Goal: Go to known website: Access a specific website the user already knows

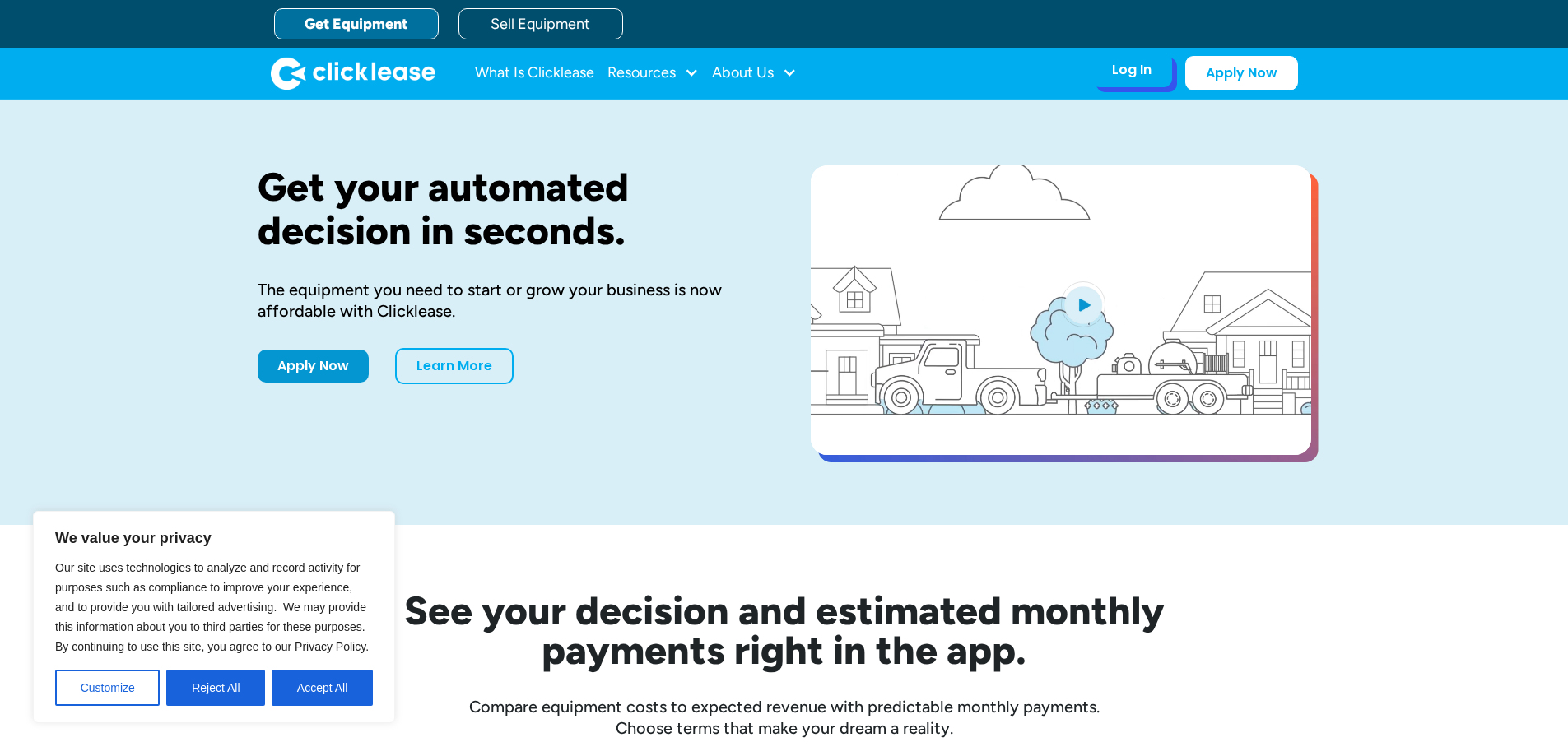
click at [1163, 74] on div "Log In Account login I use Clicklease to get my equipment Partner Portal I offe…" at bounding box center [1130, 69] width 80 height 35
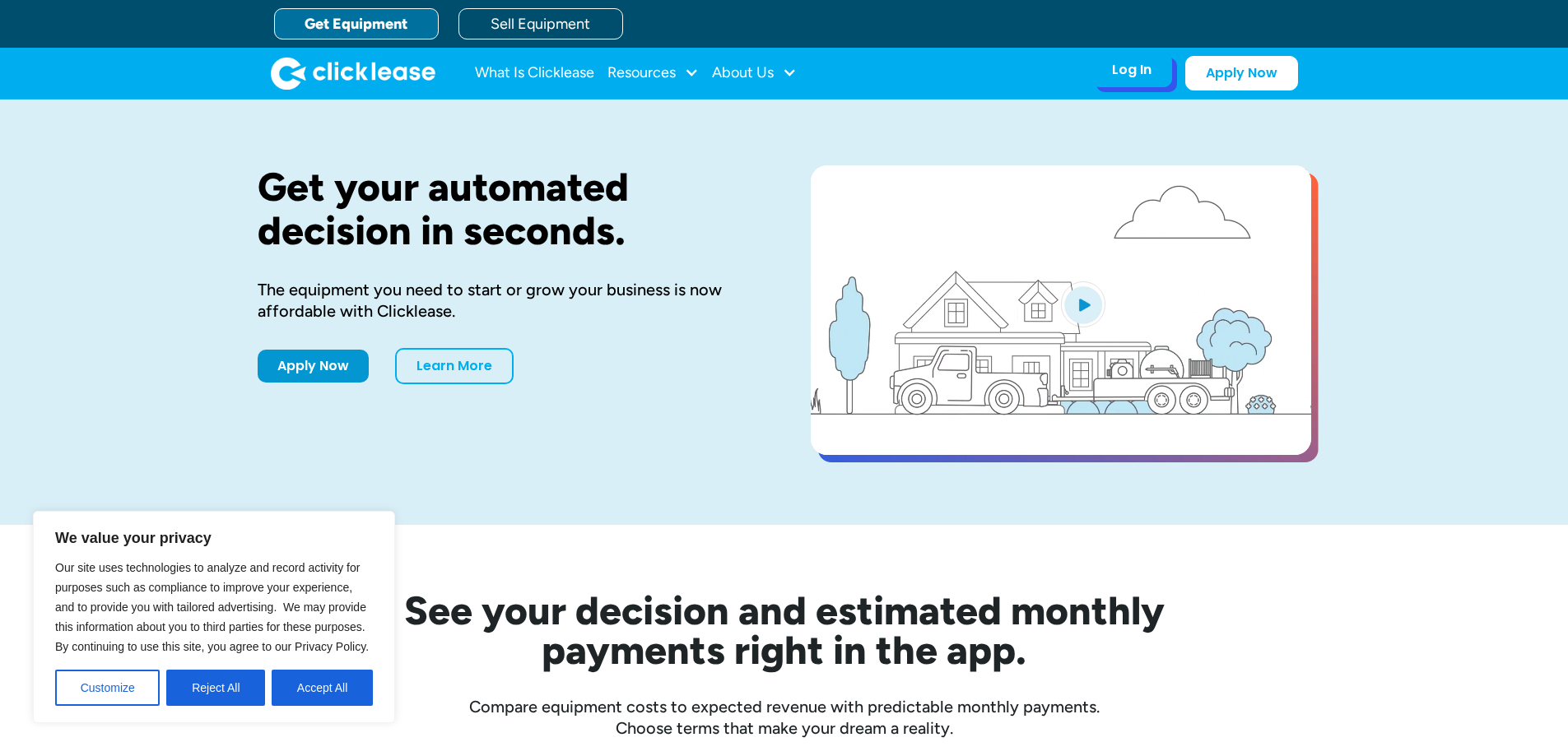
click at [1143, 78] on div "Log In" at bounding box center [1131, 69] width 40 height 17
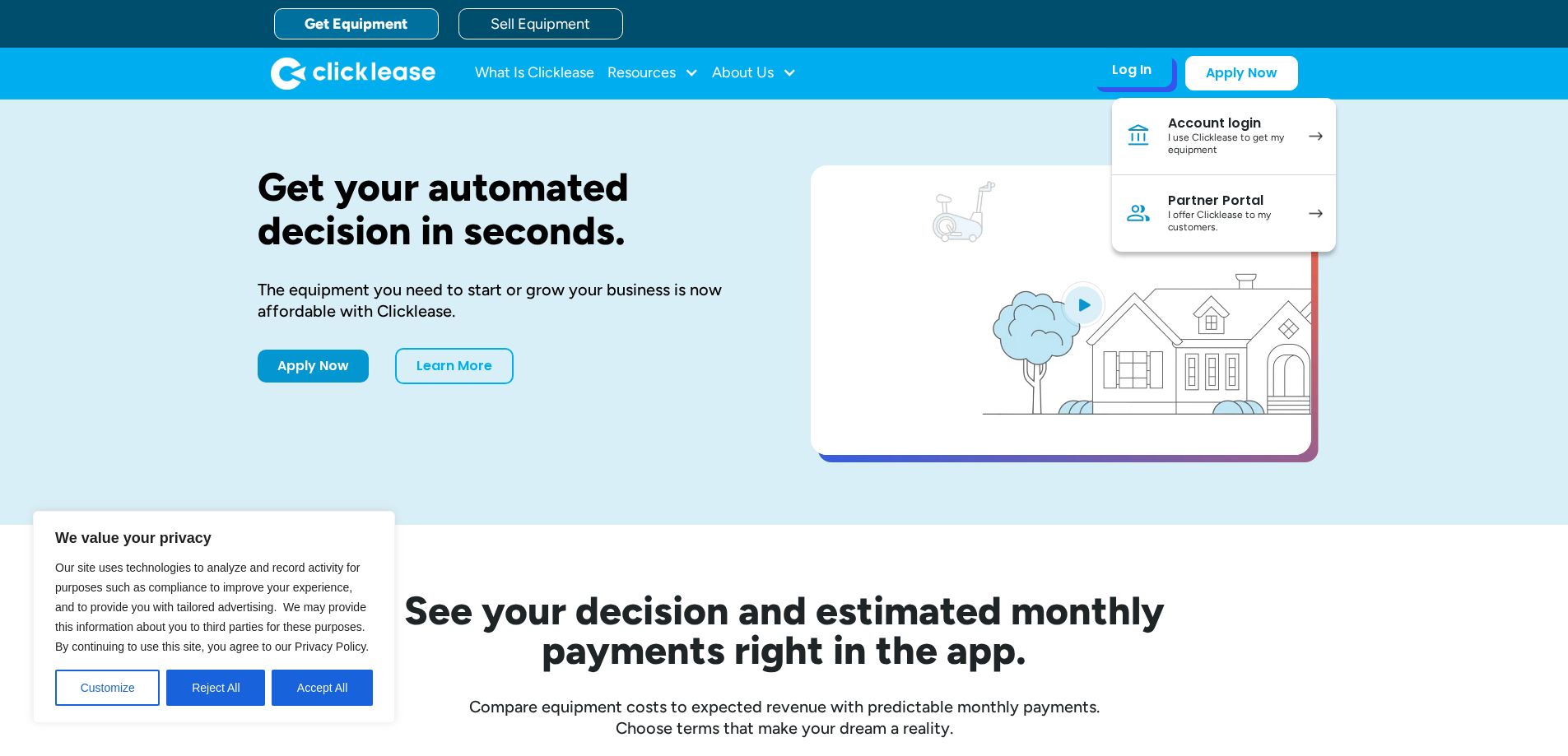
click at [1190, 153] on div "I use Clicklease to get my equipment" at bounding box center [1230, 144] width 125 height 26
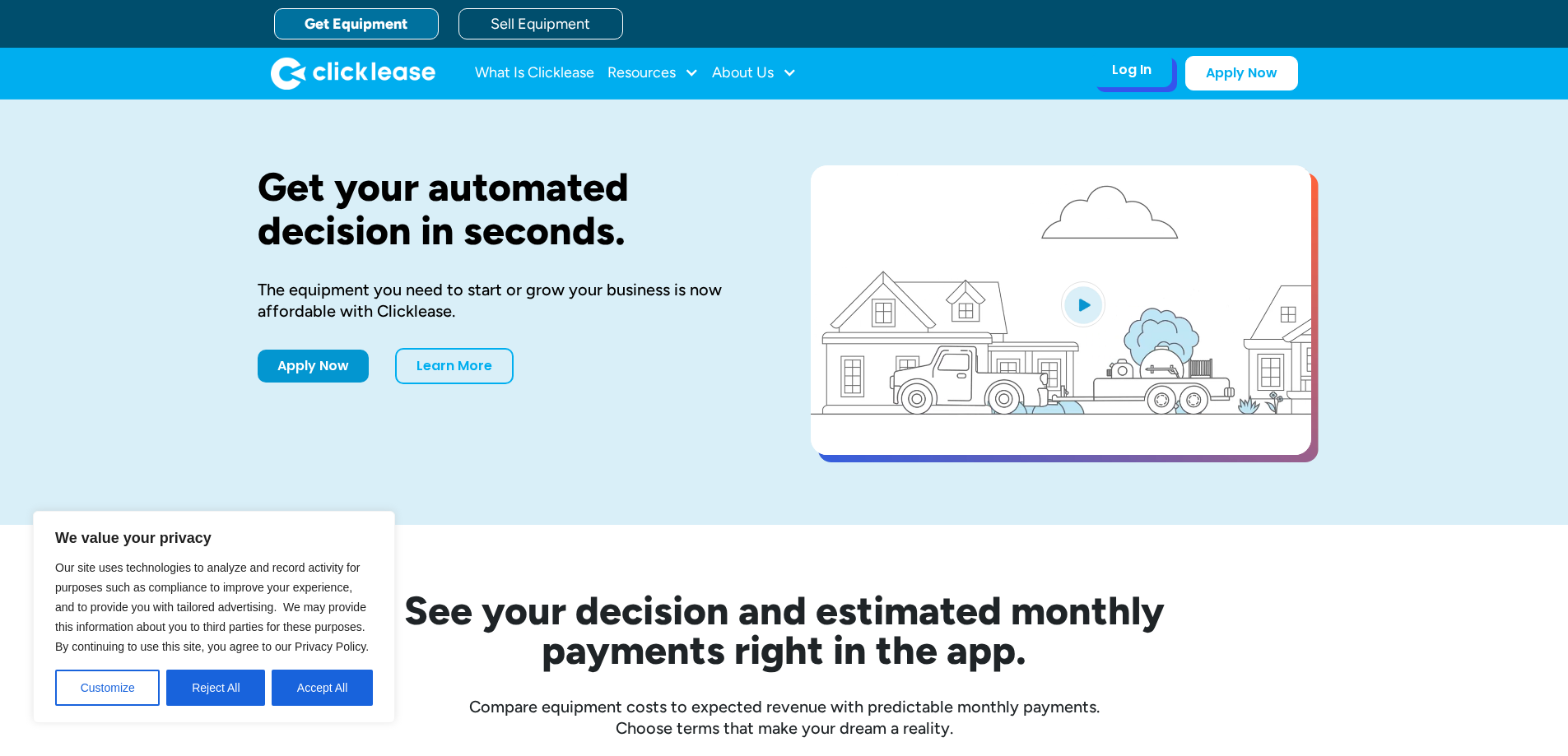
click at [1127, 79] on div "Log In Account login I use Clicklease to get my equipment Partner Portal I offe…" at bounding box center [1130, 69] width 80 height 35
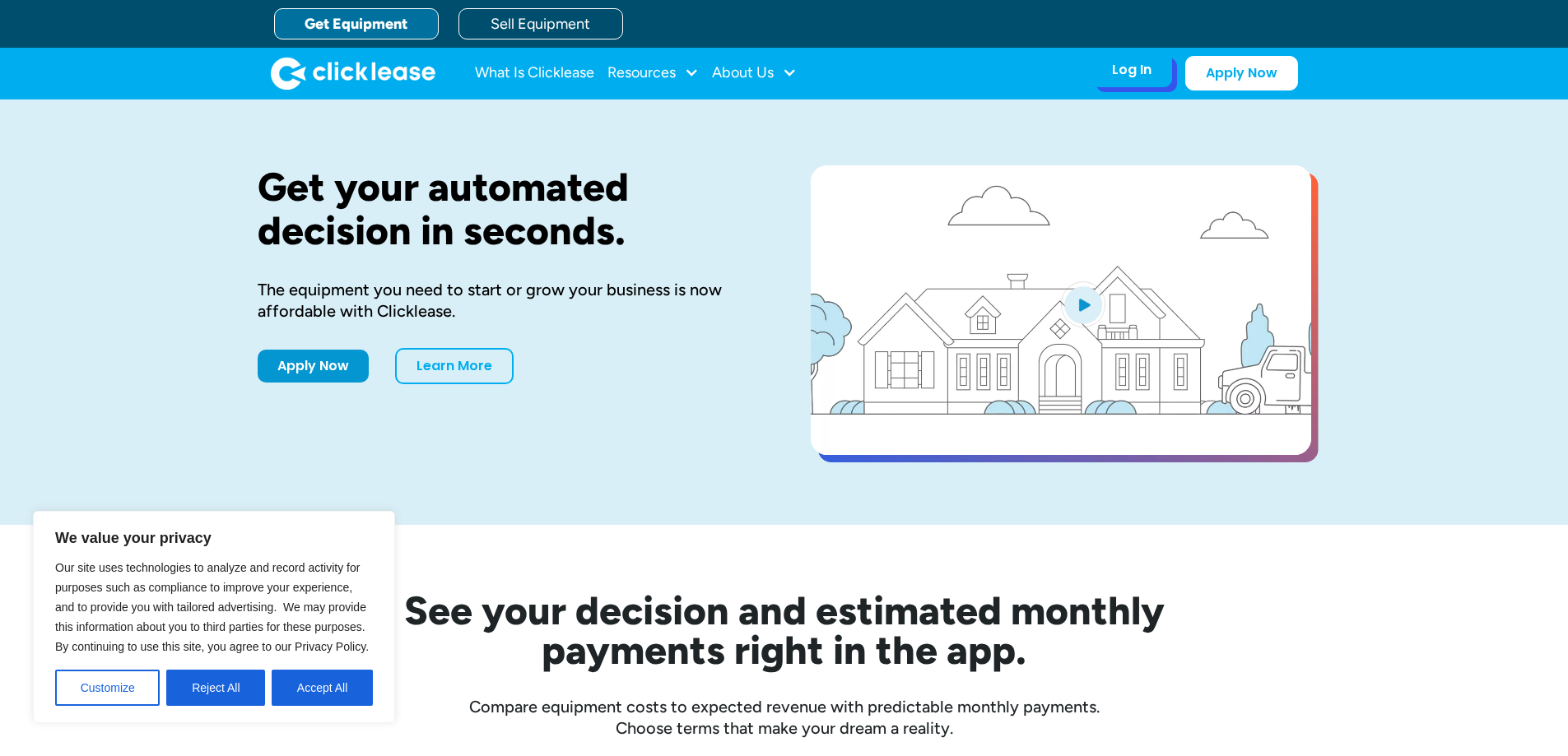
click at [1140, 71] on div "Log In" at bounding box center [1131, 69] width 40 height 17
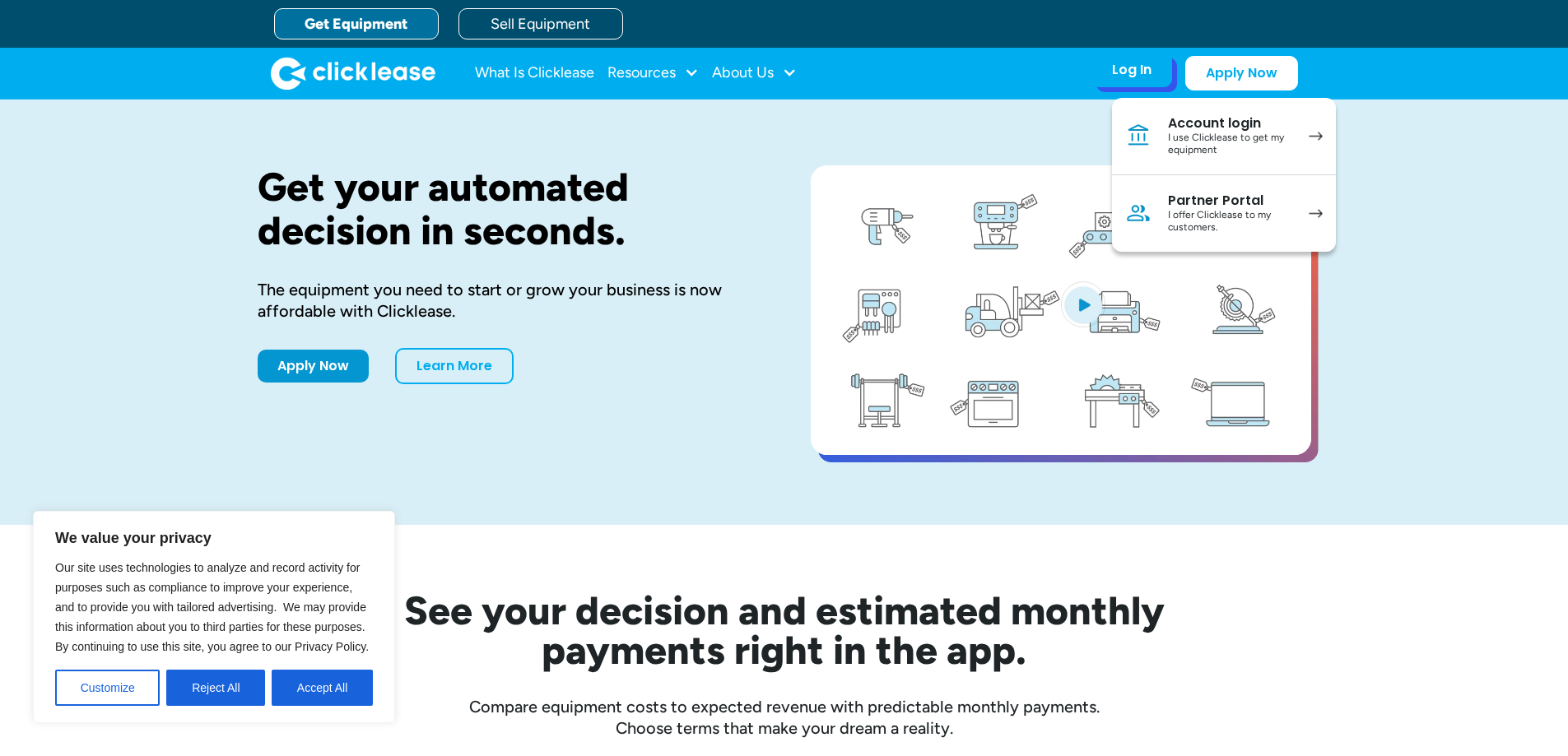
click at [1183, 215] on div "I offer Clicklease to my customers." at bounding box center [1230, 222] width 125 height 26
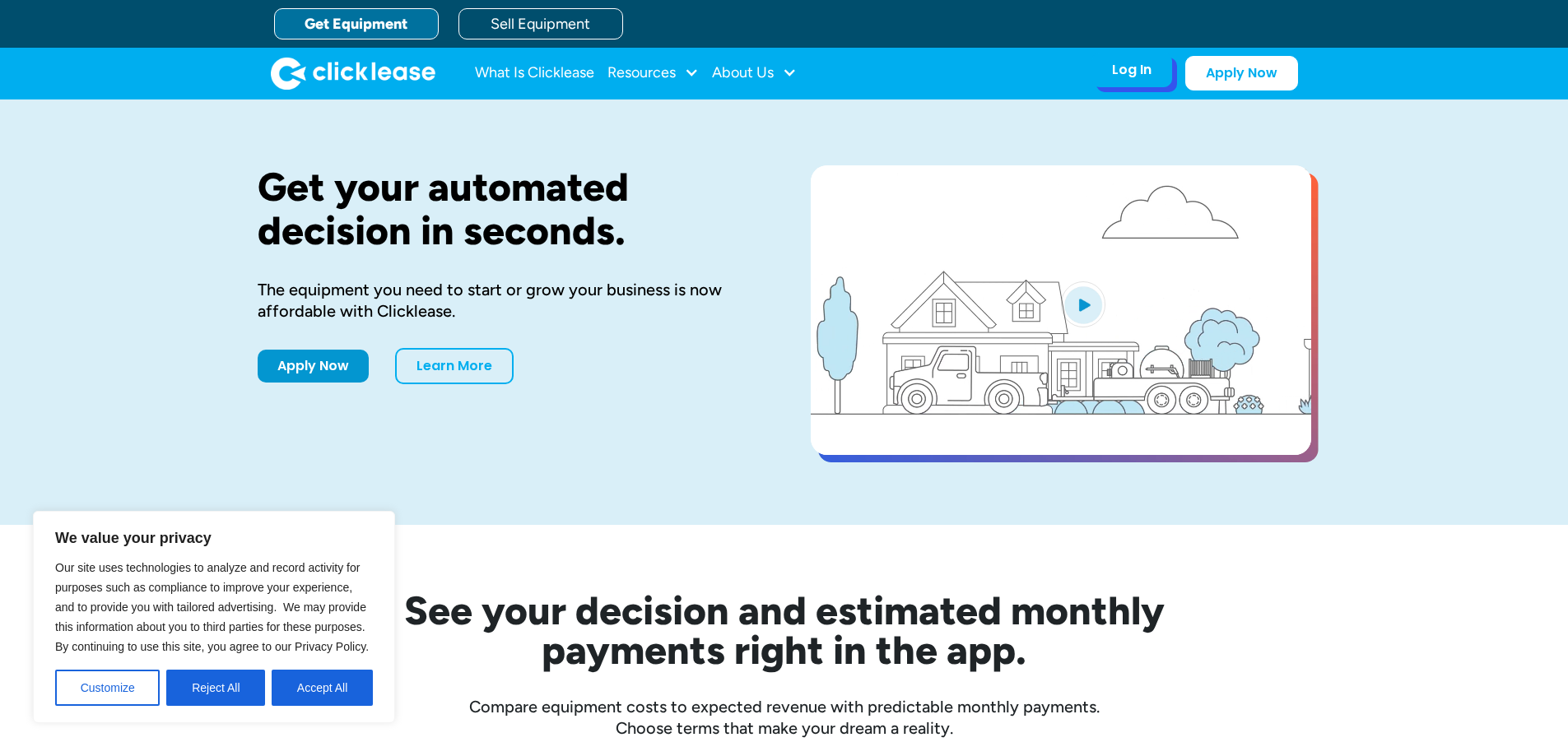
click at [1141, 66] on div "Log In" at bounding box center [1131, 69] width 40 height 17
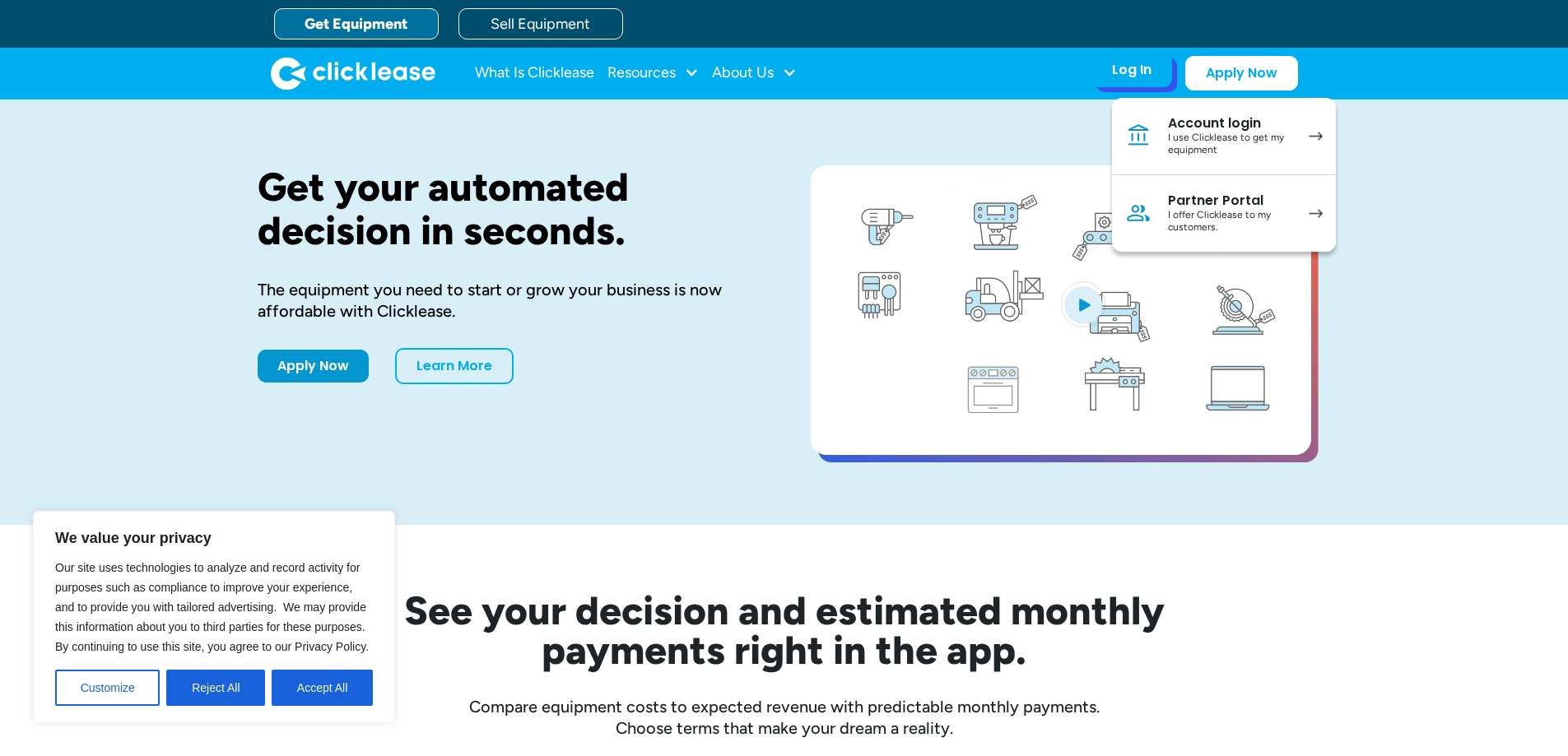
click at [1207, 217] on div "I offer Clicklease to my customers." at bounding box center [1230, 222] width 125 height 26
